Goal: Find specific page/section: Find specific page/section

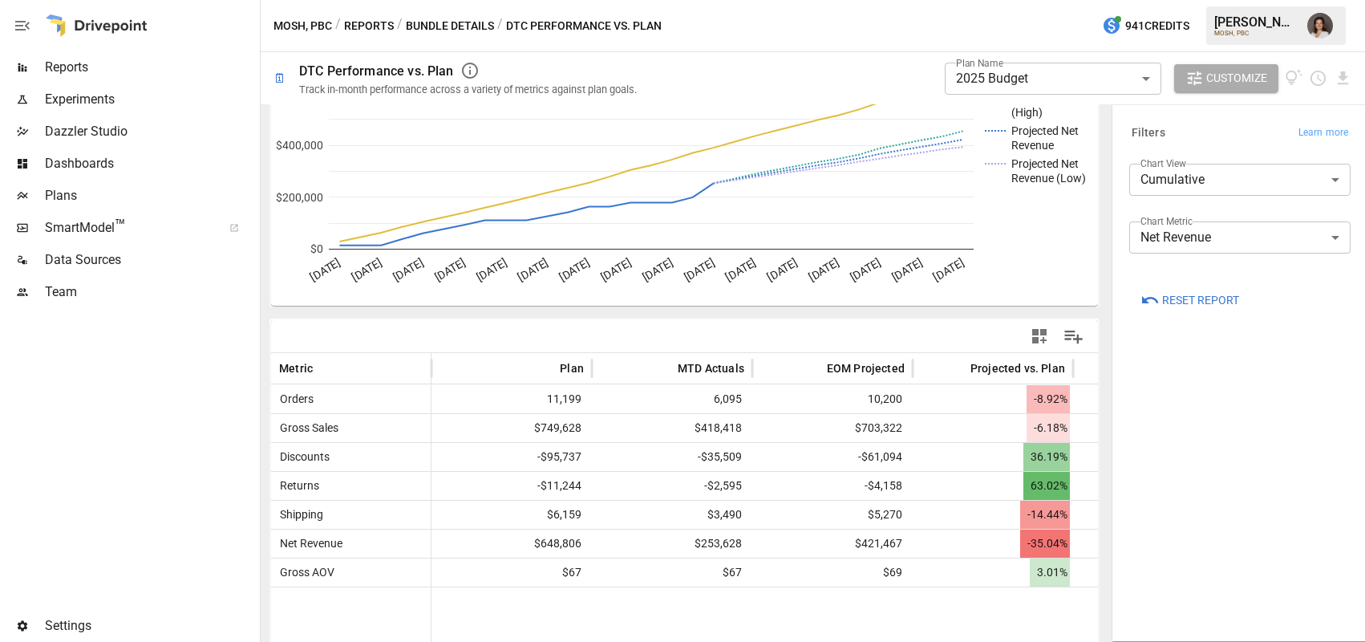
scroll to position [140, 0]
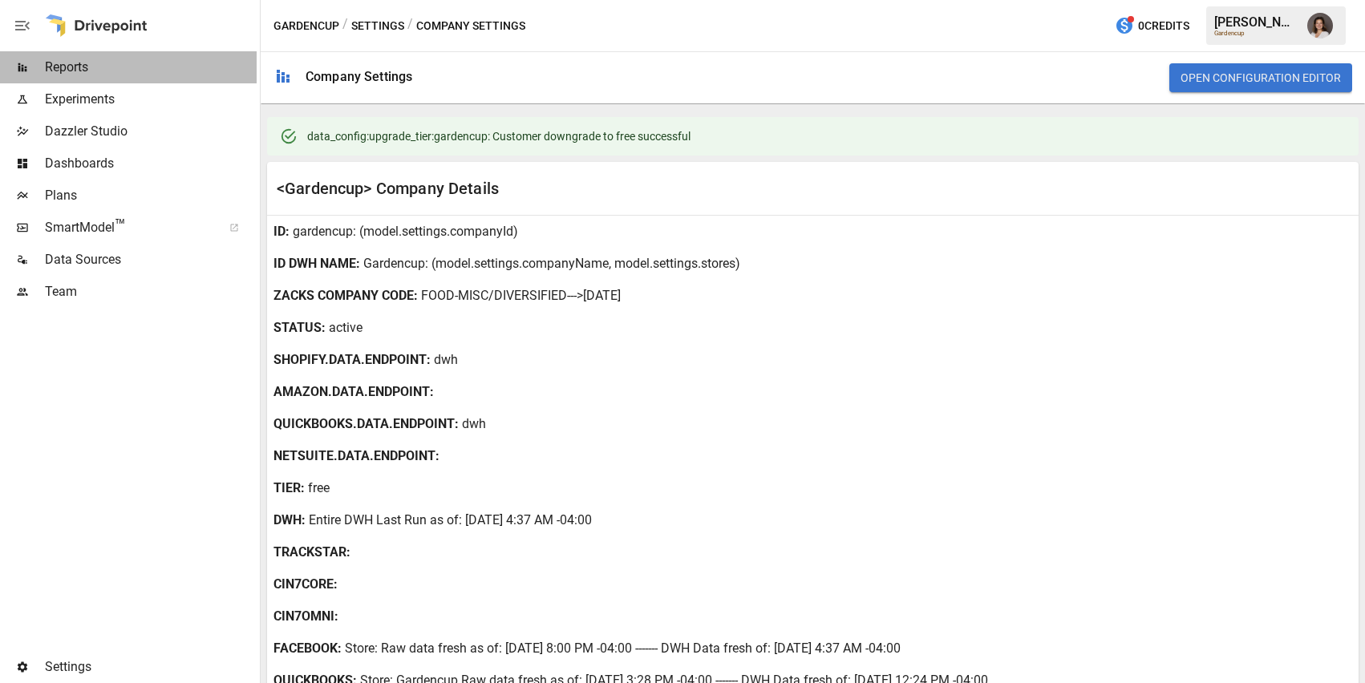
click at [112, 74] on span "Reports" at bounding box center [151, 67] width 212 height 19
